Goal: Check status: Check status

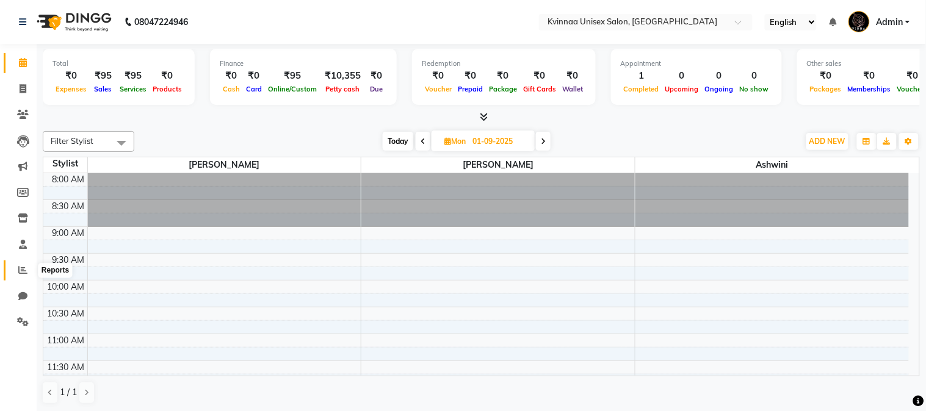
click at [24, 272] on icon at bounding box center [22, 270] width 9 height 9
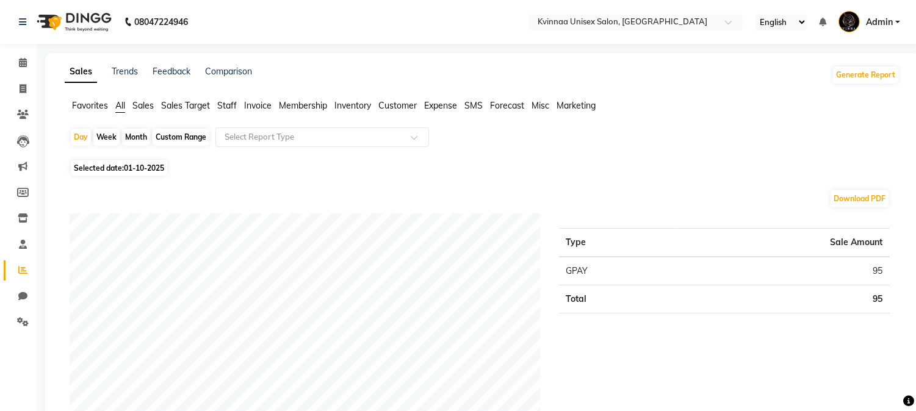
click at [135, 137] on div "Month" at bounding box center [136, 137] width 28 height 17
select select "10"
select select "2025"
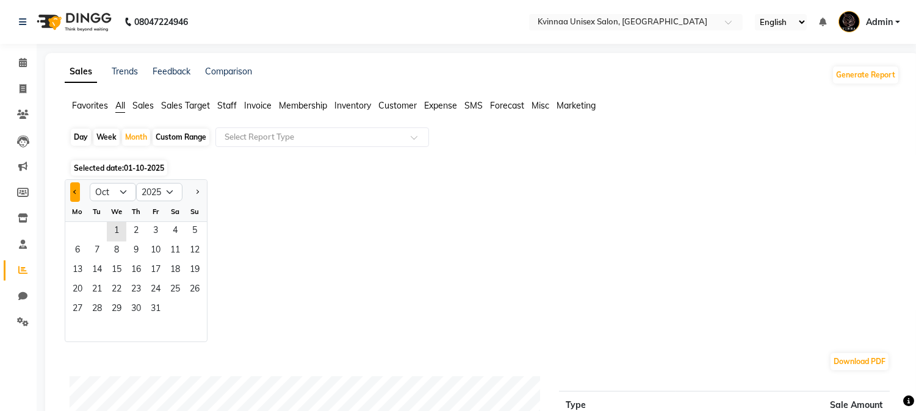
click at [74, 194] on button "Previous month" at bounding box center [75, 193] width 10 height 20
select select "9"
click at [75, 233] on span "1" at bounding box center [78, 232] width 20 height 20
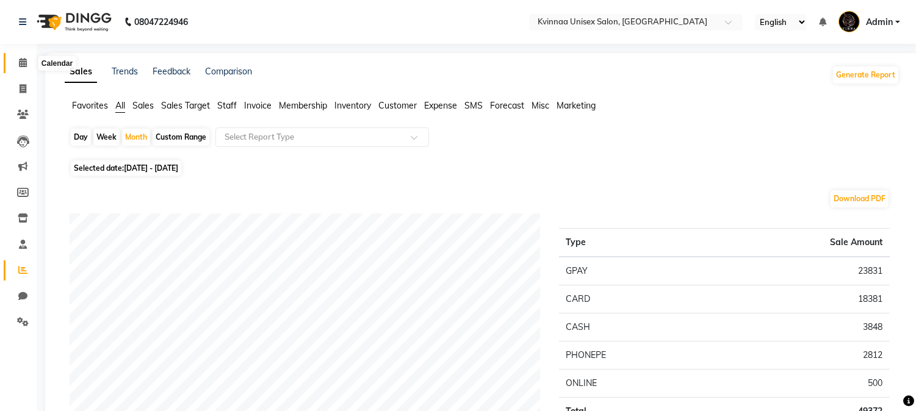
click at [22, 59] on icon at bounding box center [23, 62] width 8 height 9
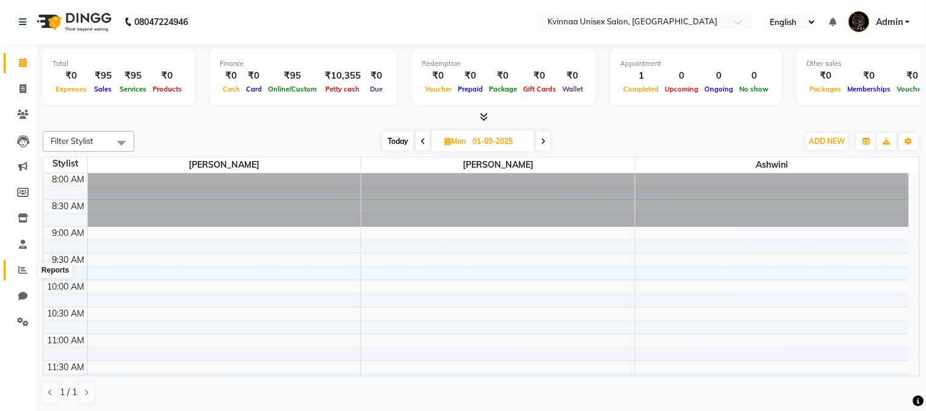
click at [22, 275] on icon at bounding box center [22, 270] width 9 height 9
